Goal: Task Accomplishment & Management: Manage account settings

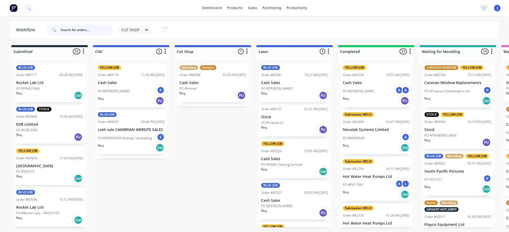
click at [88, 30] on input "text" at bounding box center [86, 30] width 52 height 11
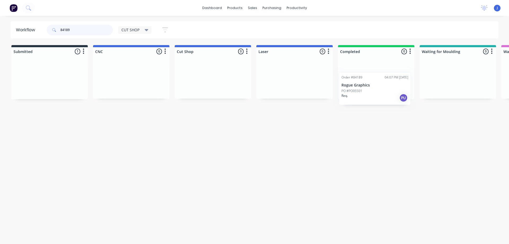
drag, startPoint x: 53, startPoint y: 85, endPoint x: 381, endPoint y: 89, distance: 328.2
click at [373, 81] on div "PO #PO05501" at bounding box center [375, 81] width 67 height 5
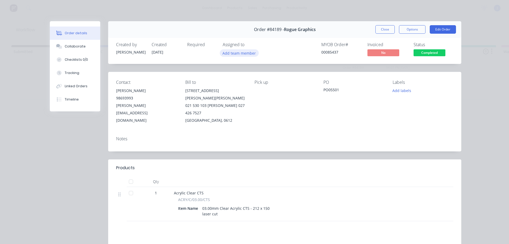
click at [241, 51] on button "Add team member" at bounding box center [239, 52] width 39 height 7
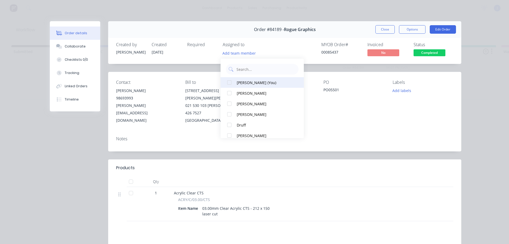
click at [241, 82] on div "[PERSON_NAME] (You)" at bounding box center [265, 83] width 56 height 6
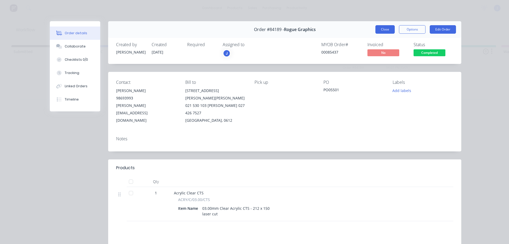
click at [387, 32] on button "Close" at bounding box center [384, 29] width 19 height 8
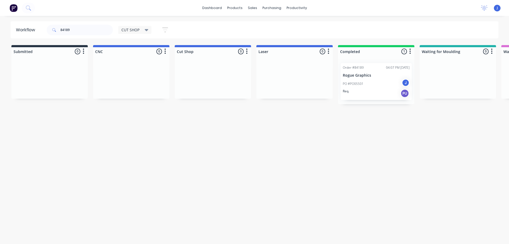
click at [306, 123] on div "Workflow 84189 CUT SHOP Save new view None edit CUT SHOP (Default) edit DISPATC…" at bounding box center [254, 127] width 509 height 212
drag, startPoint x: 226, startPoint y: 174, endPoint x: 141, endPoint y: 43, distance: 155.8
click at [226, 173] on div "Workflow 84189 CUT SHOP Save new view None edit CUT SHOP (Default) edit DISPATC…" at bounding box center [254, 127] width 509 height 212
drag, startPoint x: 83, startPoint y: 29, endPoint x: 42, endPoint y: 24, distance: 40.9
click at [42, 24] on header "Workflow 84189 CUT SHOP Save new view None edit CUT SHOP (Default) edit DISPATC…" at bounding box center [255, 29] width 488 height 17
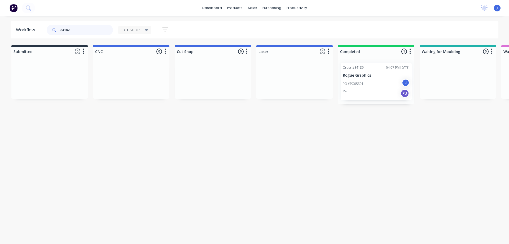
type input "84182"
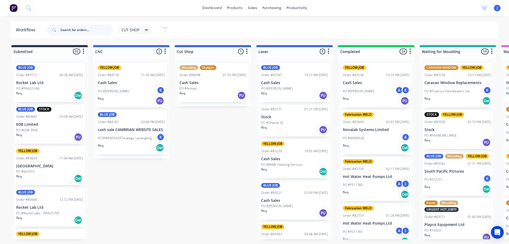
click at [87, 30] on input "text" at bounding box center [86, 30] width 52 height 11
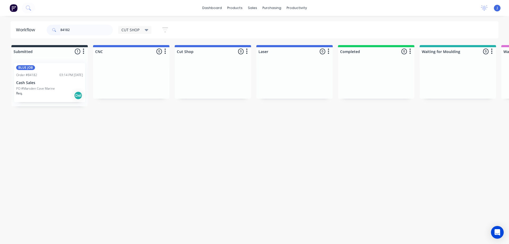
click at [63, 85] on p "Cash Sales" at bounding box center [49, 83] width 67 height 5
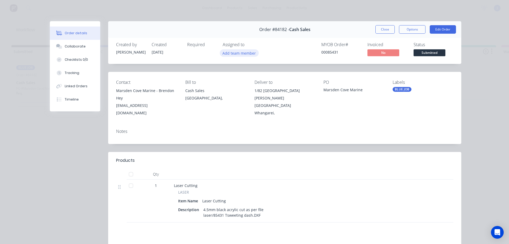
click at [241, 54] on button "Add team member" at bounding box center [239, 52] width 39 height 7
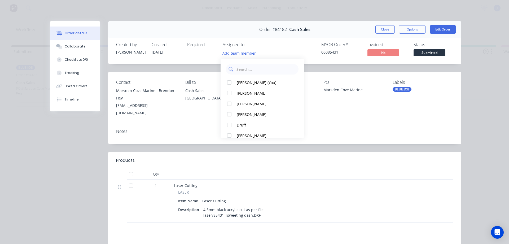
drag, startPoint x: 241, startPoint y: 80, endPoint x: 252, endPoint y: 73, distance: 13.3
click at [242, 78] on button "[PERSON_NAME] (You)" at bounding box center [261, 82] width 83 height 11
drag, startPoint x: 379, startPoint y: 29, endPoint x: 365, endPoint y: 30, distance: 14.1
click at [379, 29] on button "Close" at bounding box center [384, 29] width 19 height 8
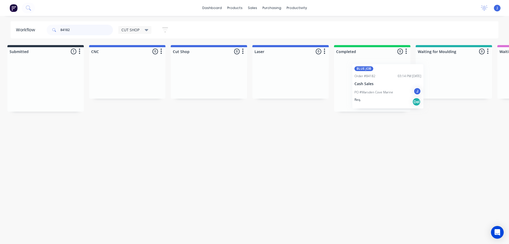
scroll to position [0, 6]
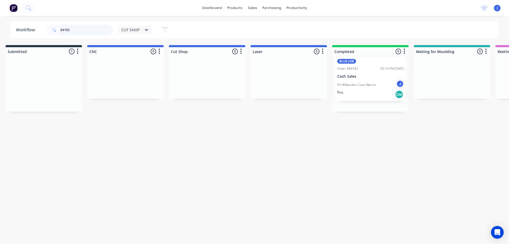
drag, startPoint x: 54, startPoint y: 92, endPoint x: 377, endPoint y: 86, distance: 323.2
drag, startPoint x: 85, startPoint y: 30, endPoint x: 55, endPoint y: 32, distance: 30.2
click at [53, 32] on div "84182" at bounding box center [80, 30] width 66 height 11
type input "83771"
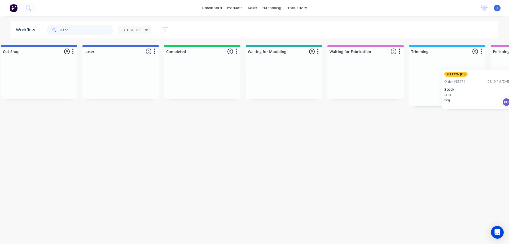
scroll to position [0, 178]
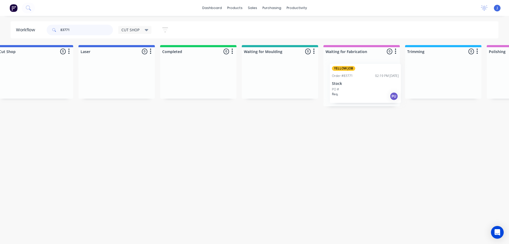
drag, startPoint x: 48, startPoint y: 92, endPoint x: 365, endPoint y: 94, distance: 317.1
click at [360, 93] on div "Req. PU" at bounding box center [361, 95] width 67 height 9
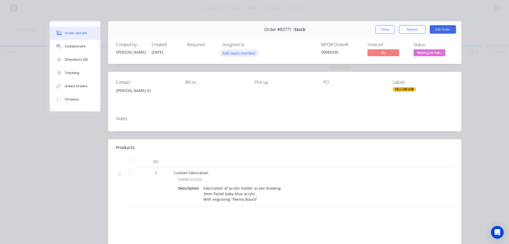
click at [241, 54] on button "Add team member" at bounding box center [239, 52] width 39 height 7
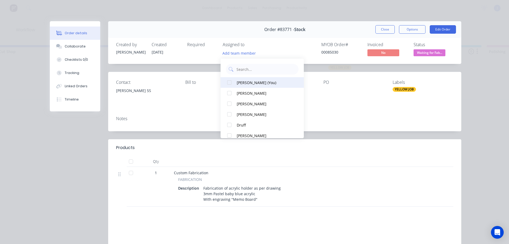
click at [252, 82] on div "[PERSON_NAME] (You)" at bounding box center [265, 83] width 56 height 6
drag, startPoint x: 382, startPoint y: 29, endPoint x: 379, endPoint y: 29, distance: 2.7
click at [382, 29] on button "Close" at bounding box center [384, 29] width 19 height 8
